Goal: Check status: Check status

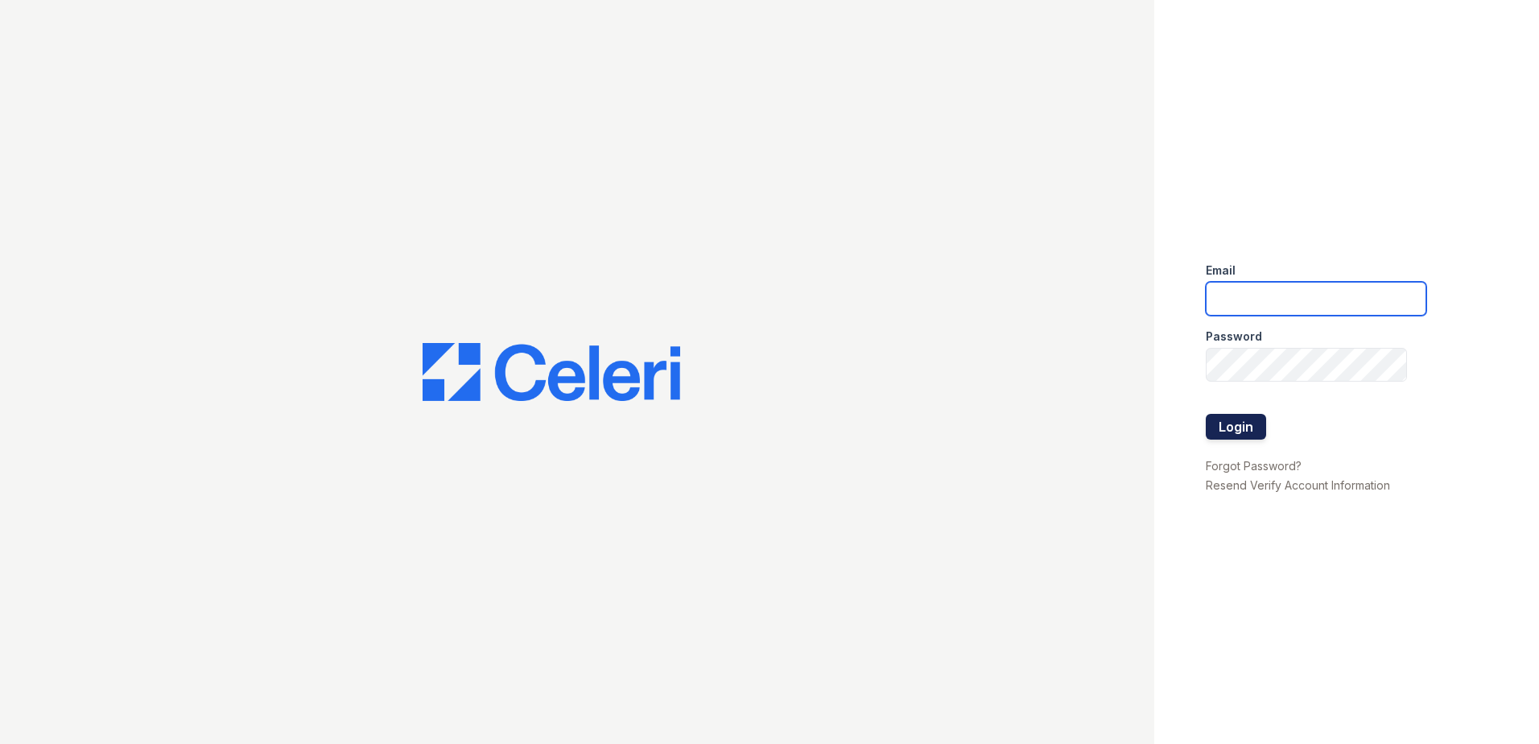
type input "mtaylor@trinity-pm.com"
click at [1216, 426] on button "Login" at bounding box center [1236, 427] width 60 height 26
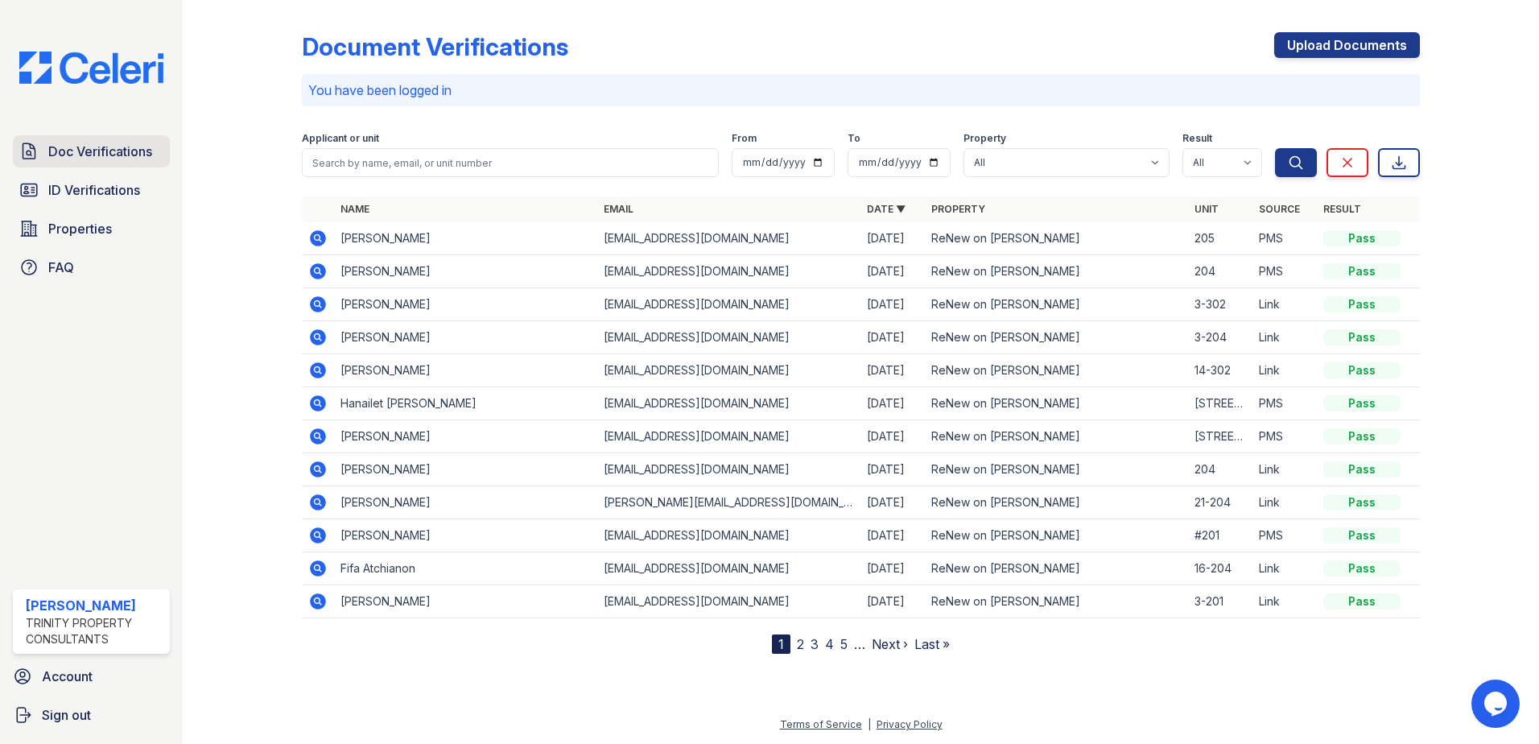
click at [40, 144] on link "Doc Verifications" at bounding box center [91, 151] width 157 height 32
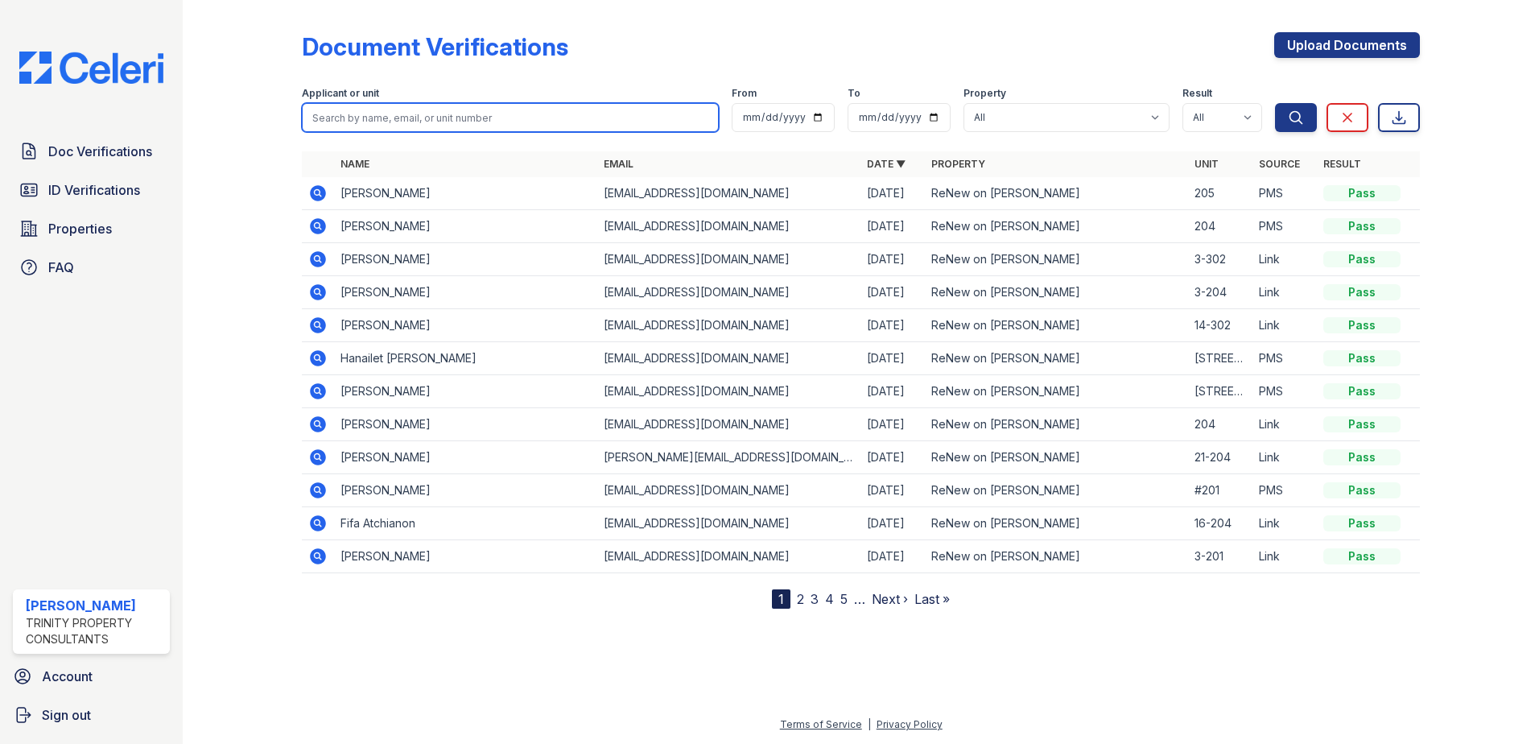
click at [335, 109] on input "search" at bounding box center [510, 117] width 417 height 29
type input "[PERSON_NAME]"
click at [1275, 103] on button "Search" at bounding box center [1296, 117] width 42 height 29
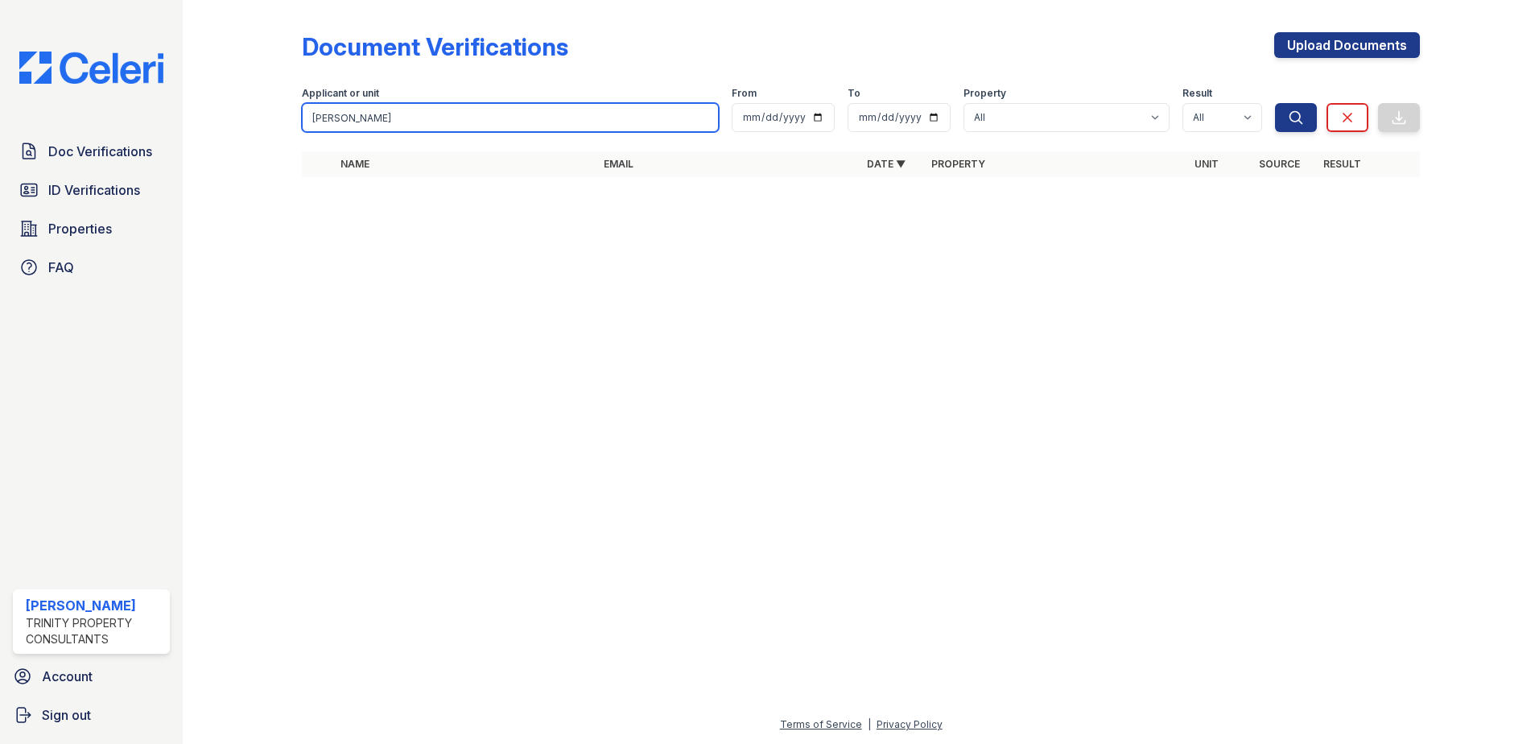
drag, startPoint x: 360, startPoint y: 130, endPoint x: 147, endPoint y: 101, distance: 214.4
click at [147, 101] on div "Doc Verifications ID Verifications Properties FAQ [PERSON_NAME] Trinity Propert…" at bounding box center [769, 372] width 1539 height 744
type input "fifa"
click at [1275, 103] on button "Search" at bounding box center [1296, 117] width 42 height 29
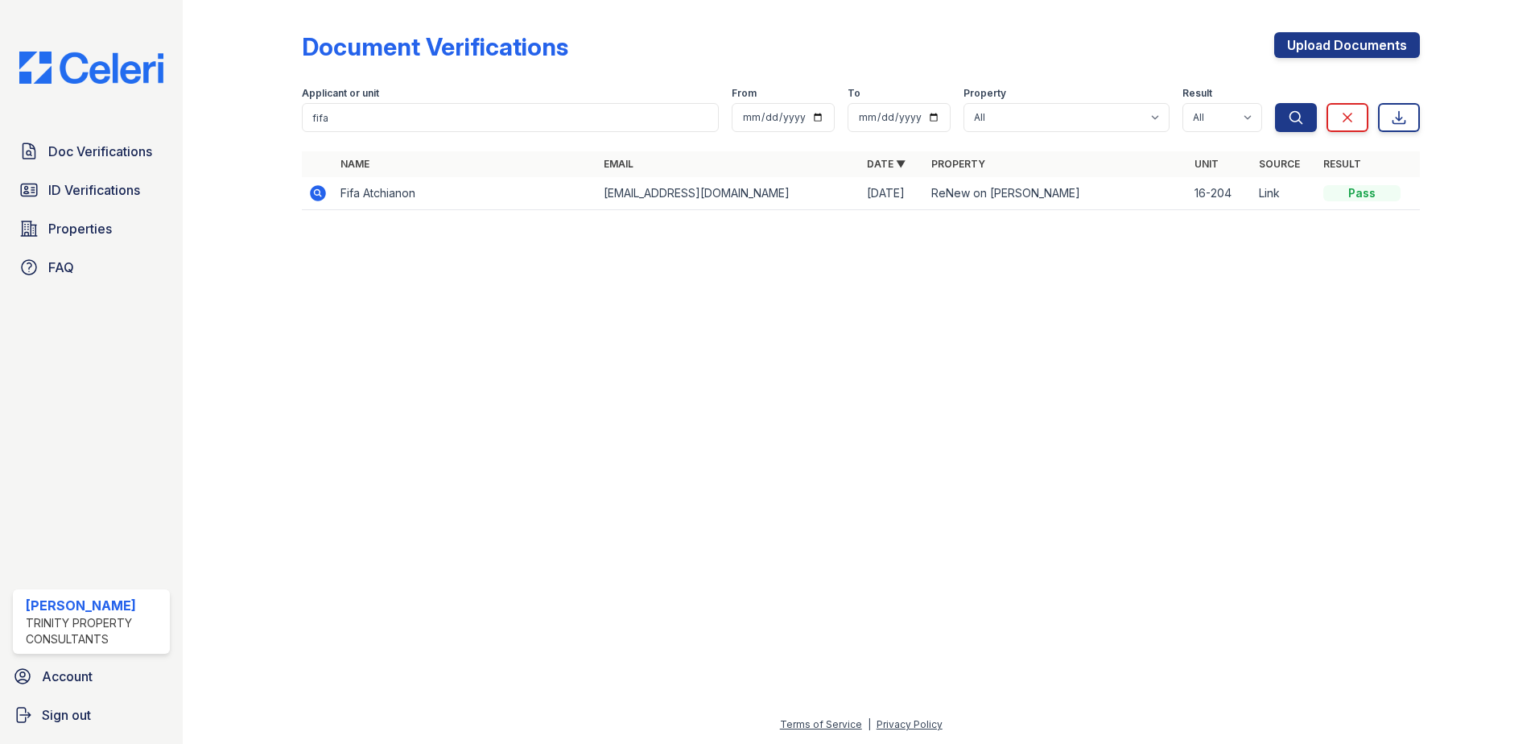
click at [351, 189] on td "Fifa Atchianon" at bounding box center [465, 193] width 263 height 33
click at [319, 193] on icon at bounding box center [317, 192] width 4 height 4
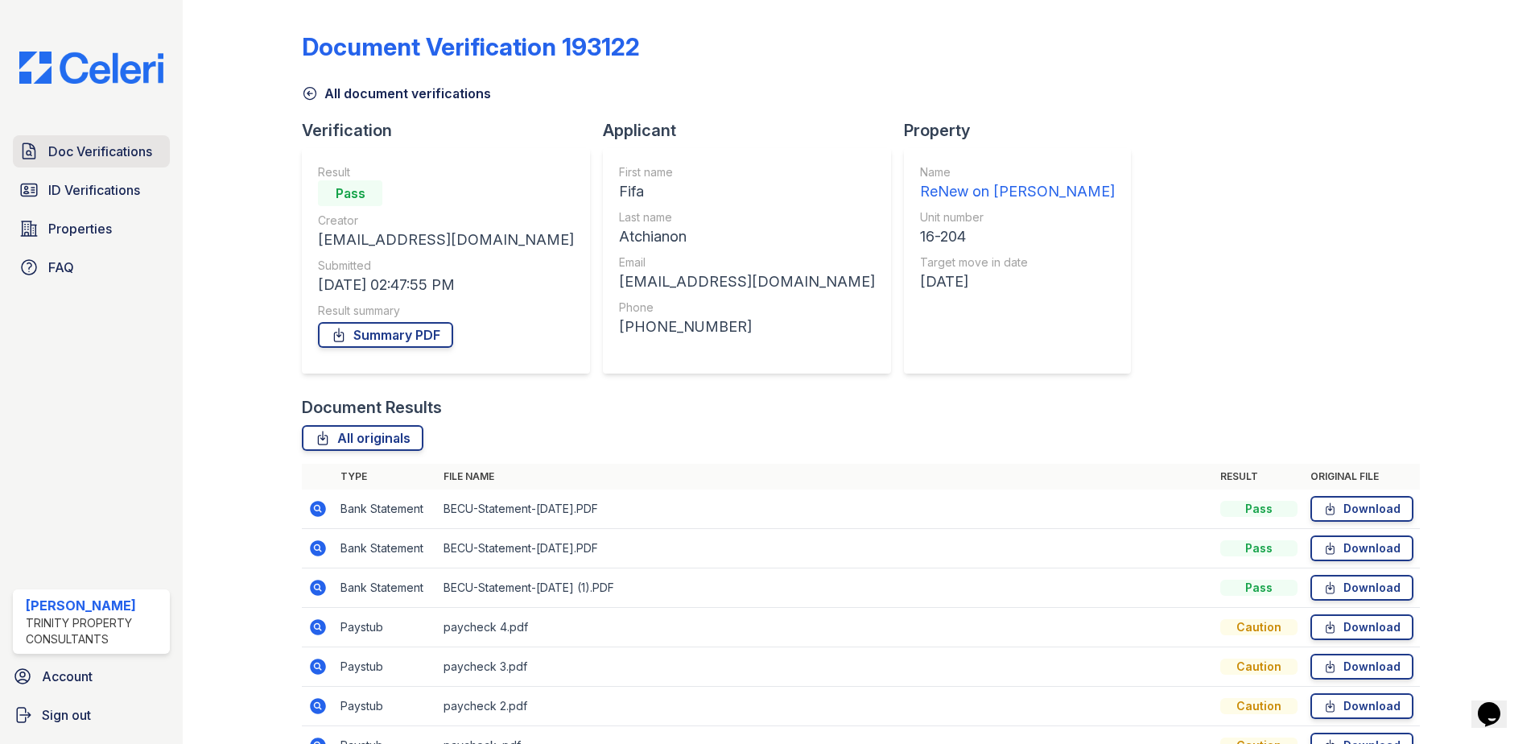
click at [141, 140] on link "Doc Verifications" at bounding box center [91, 151] width 157 height 32
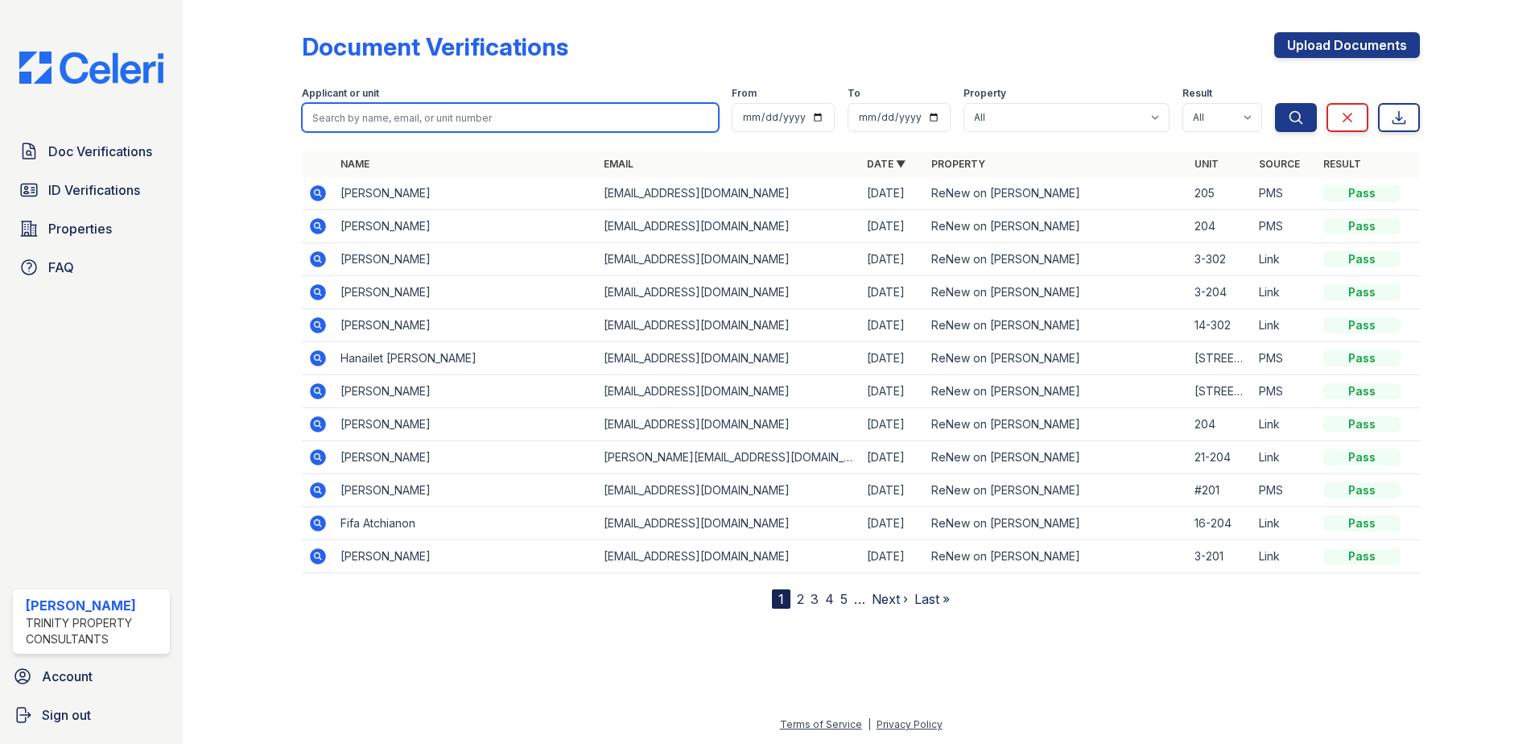
click at [389, 113] on input "search" at bounding box center [510, 117] width 417 height 29
type input "sedami"
click at [1275, 103] on button "Search" at bounding box center [1296, 117] width 42 height 29
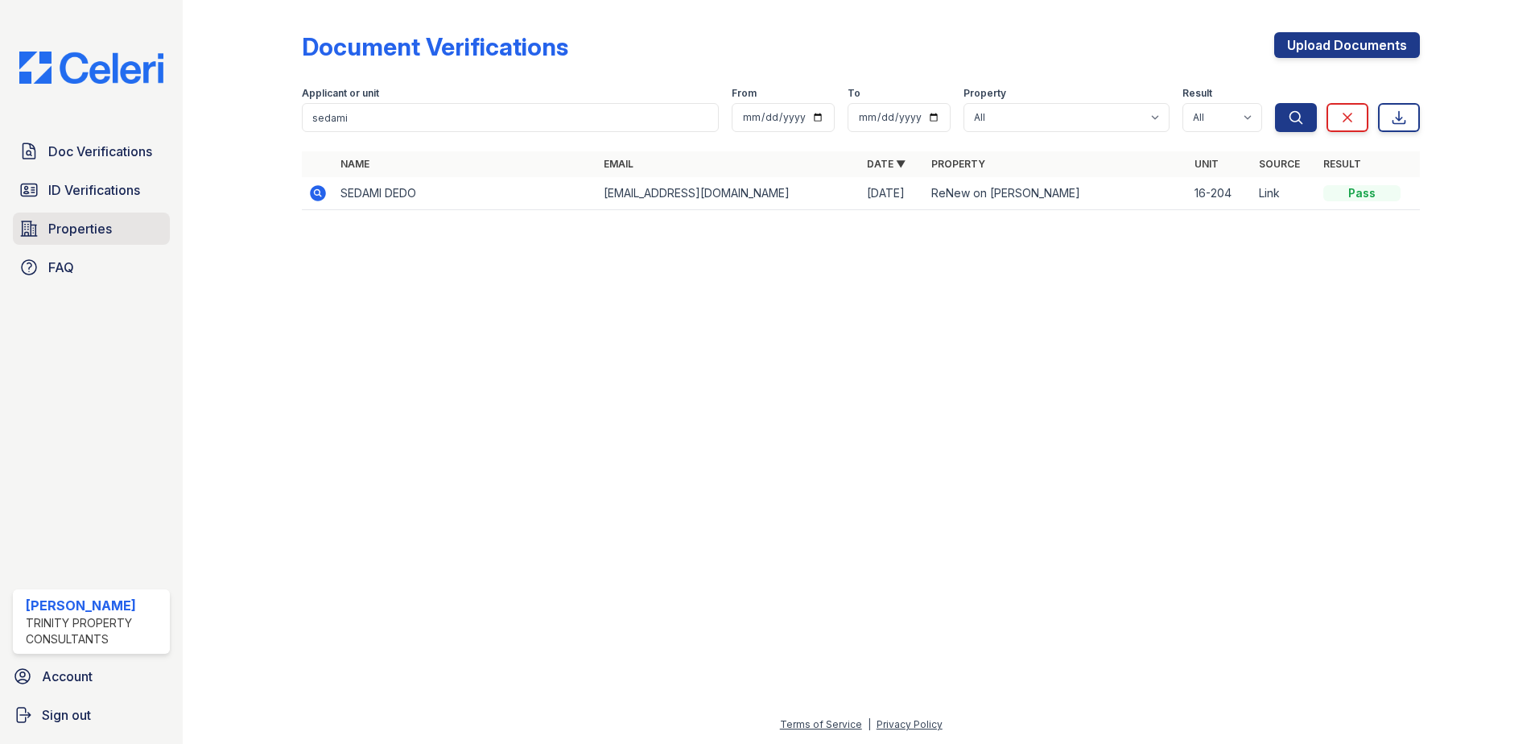
click at [125, 232] on link "Properties" at bounding box center [91, 228] width 157 height 32
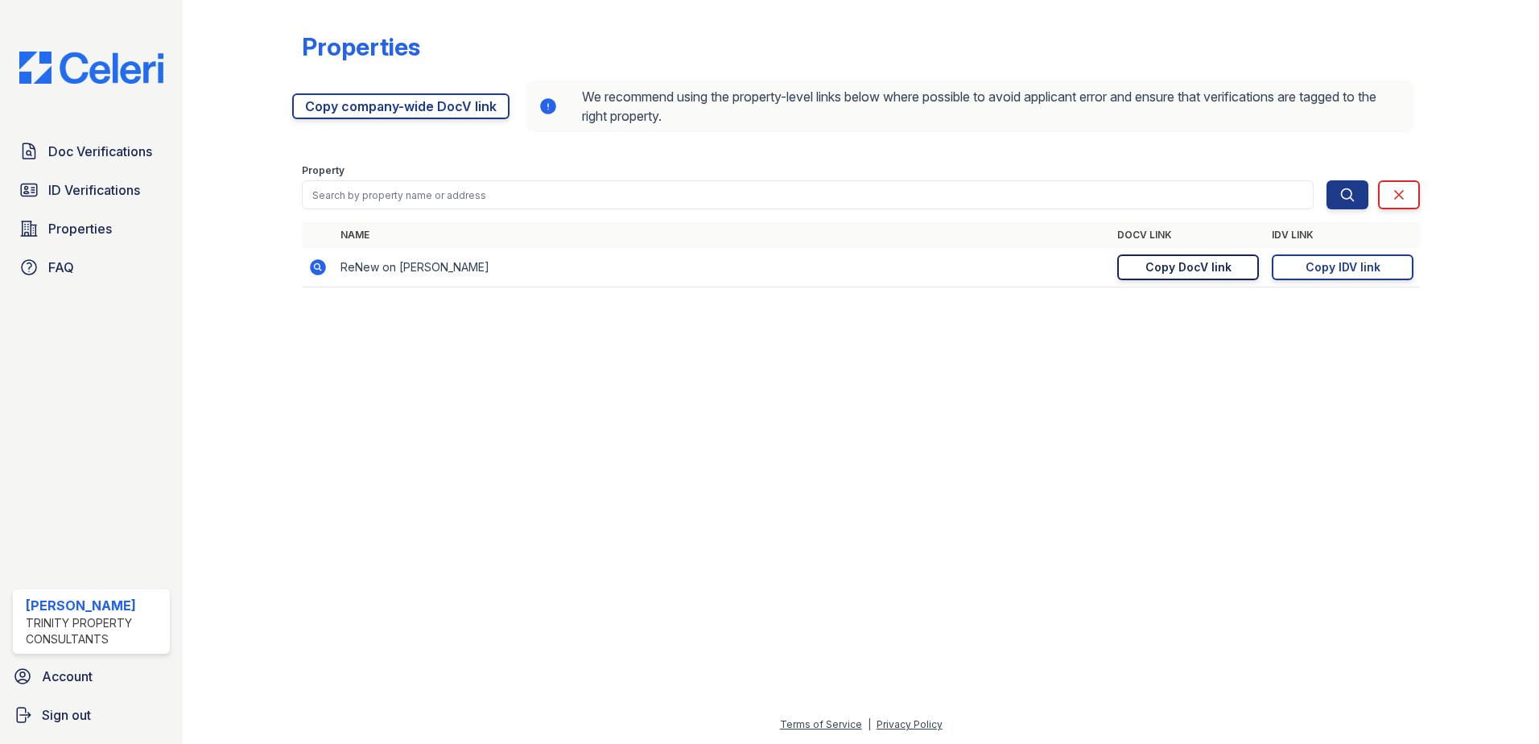
click at [1189, 272] on div "Copy DocV link" at bounding box center [1188, 267] width 86 height 16
